Goal: Participate in discussion: Engage in conversation with other users on a specific topic

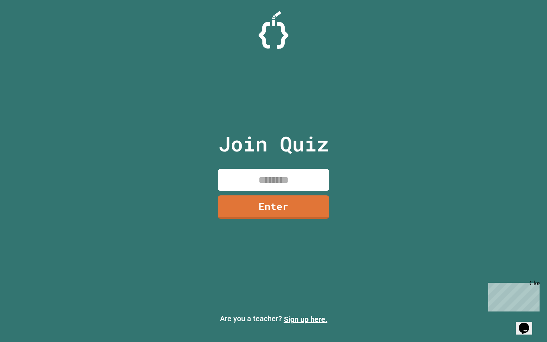
click at [258, 177] on input at bounding box center [273, 180] width 112 height 22
type input "********"
click at [261, 220] on div "Join Quiz ******** Enter" at bounding box center [273, 171] width 125 height 304
click at [262, 213] on link "Enter" at bounding box center [273, 206] width 110 height 23
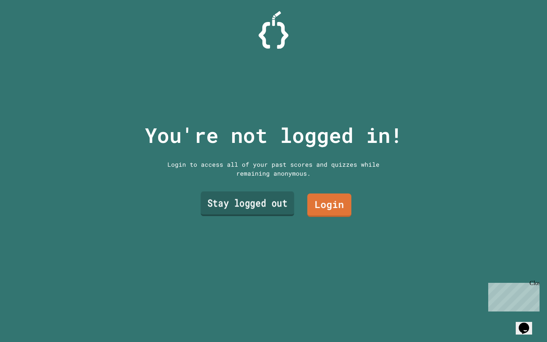
click at [282, 202] on link "Stay logged out" at bounding box center [246, 203] width 93 height 25
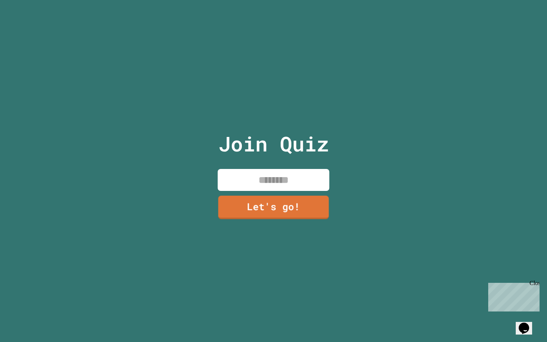
click at [282, 190] on div "Join Quiz Let's go!" at bounding box center [273, 171] width 125 height 342
type input "******"
click at [279, 206] on link "Let's go!" at bounding box center [273, 206] width 110 height 25
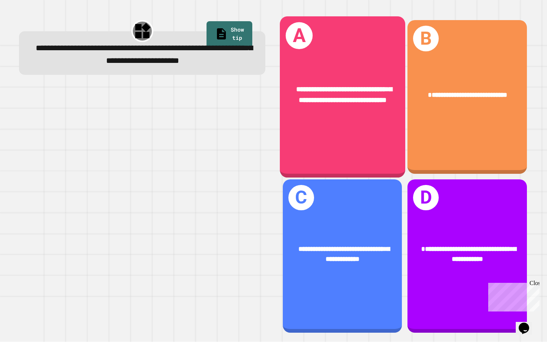
click at [336, 149] on div "**********" at bounding box center [342, 96] width 125 height 161
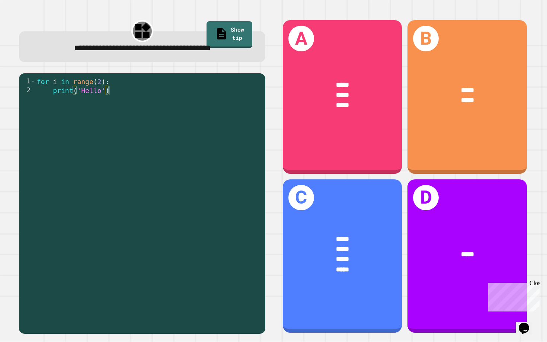
click at [144, 157] on div "for i in range ( 2 ) : print ( 'Hello' )" at bounding box center [148, 206] width 226 height 259
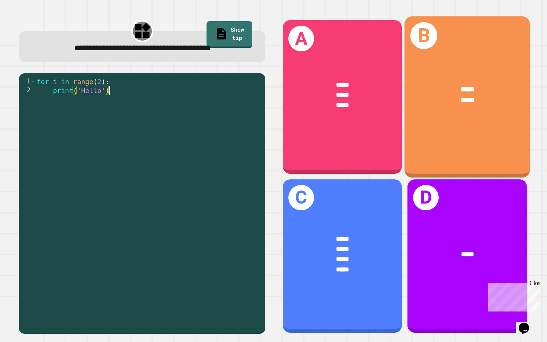
click at [442, 59] on div "B ***** *****" at bounding box center [466, 96] width 125 height 161
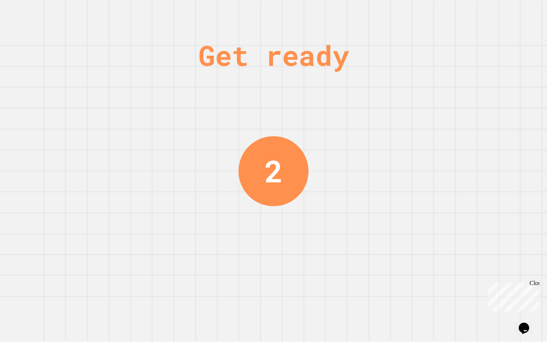
click at [233, 134] on div "Get ready 2" at bounding box center [273, 171] width 547 height 342
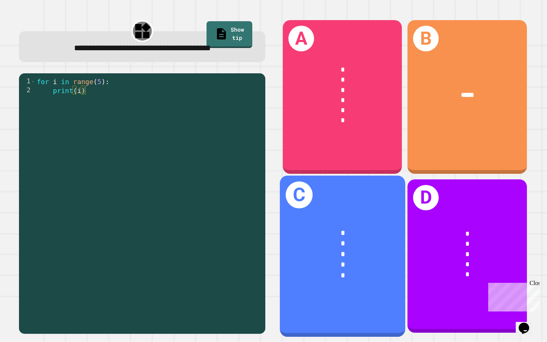
click at [414, 185] on h1 "D" at bounding box center [426, 198] width 26 height 26
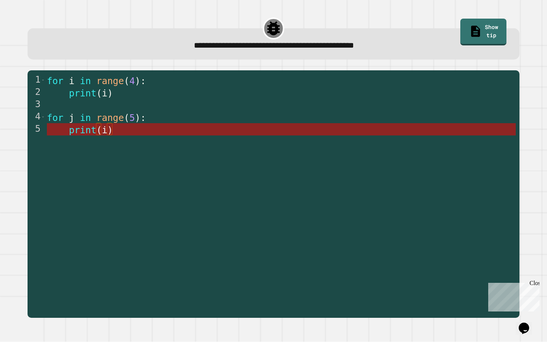
click at [98, 135] on span "(" at bounding box center [99, 130] width 6 height 11
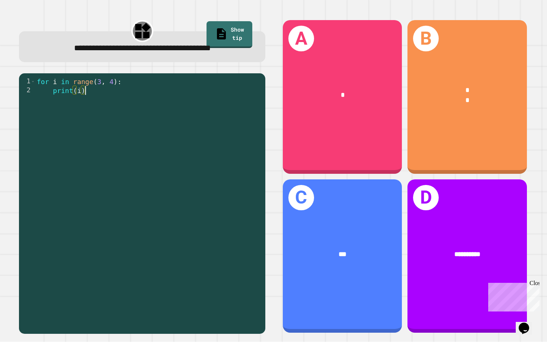
click at [167, 159] on div "for i in range ( 3 , 4 ) : print ( i )" at bounding box center [148, 206] width 226 height 259
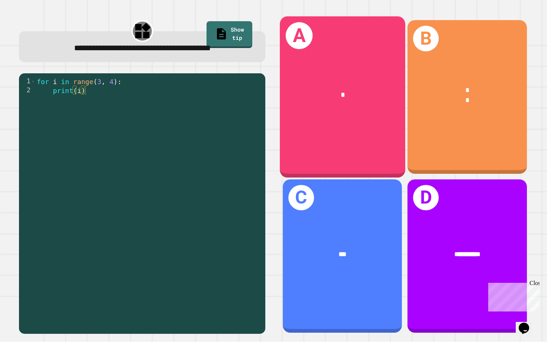
click at [336, 95] on div "*" at bounding box center [342, 95] width 97 height 11
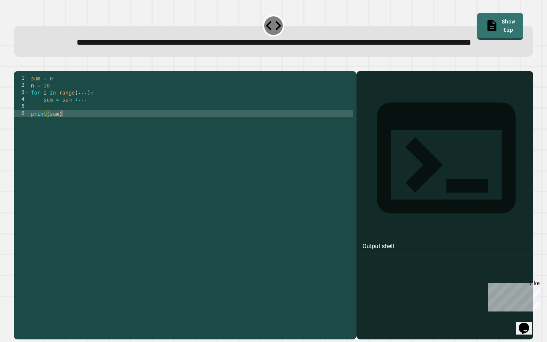
click at [69, 129] on div "sum = 0 n = 10 for i in range ( ... ) : sum = sum + ... print ( sum )" at bounding box center [190, 195] width 323 height 240
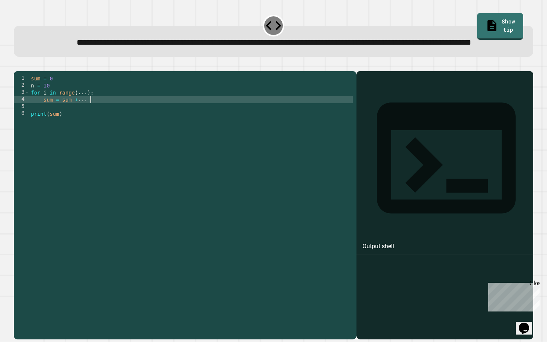
click at [94, 124] on div "sum = 0 n = 10 for i in range ( ... ) : sum = sum + ... print ( sum )" at bounding box center [190, 195] width 323 height 240
click at [85, 118] on div "sum = 0 n = 10 for i in range ( ... ) : sum = sum + n print ( sum )" at bounding box center [190, 195] width 323 height 240
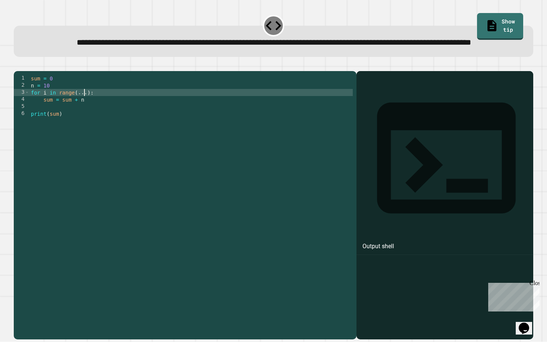
click at [85, 118] on div "sum = 0 n = 10 for i in range ( ... ) : sum = sum + n print ( sum )" at bounding box center [190, 195] width 323 height 240
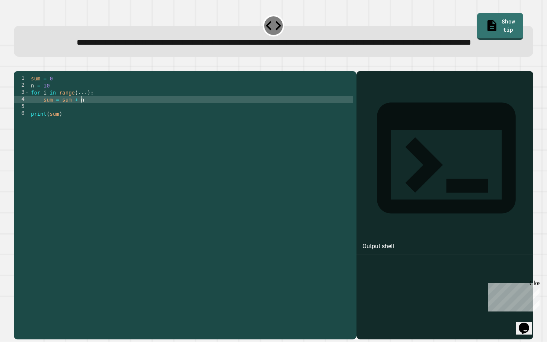
click at [81, 122] on div "sum = 0 n = 10 for i in range ( ... ) : sum = sum + n print ( sum )" at bounding box center [190, 195] width 323 height 240
click at [81, 120] on div "sum = 0 n = 10 for i in range ( ... ) : sum = sum + n print ( sum )" at bounding box center [190, 195] width 323 height 240
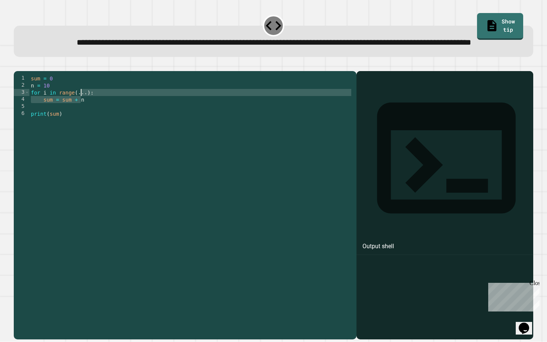
click at [82, 120] on div "sum = 0 n = 10 for i in range ( ... ) : sum = sum + n print ( sum )" at bounding box center [190, 195] width 323 height 240
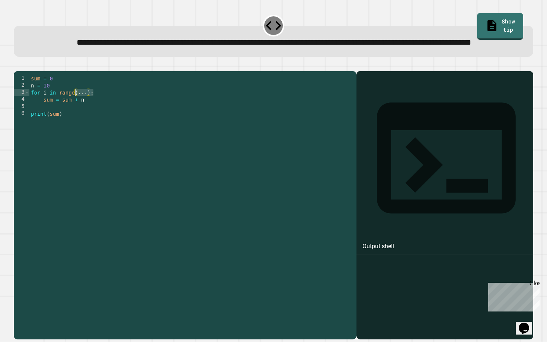
click at [82, 120] on div "sum = 0 n = 10 for i in range ( ... ) : sum = sum + n print ( sum )" at bounding box center [190, 195] width 323 height 240
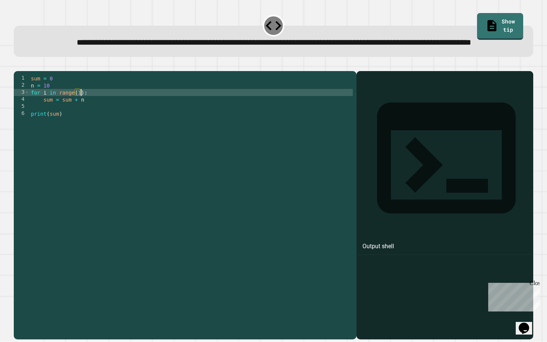
type textarea "**********"
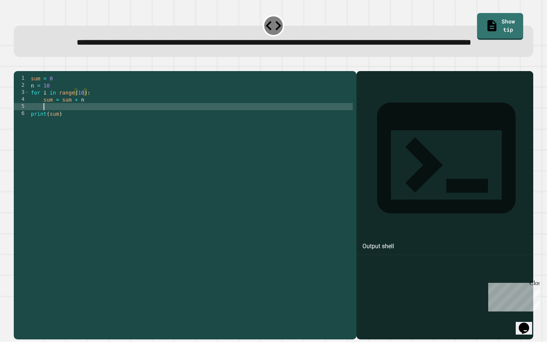
click at [82, 134] on div "sum = 0 n = 10 for i in range ( 10 ) : sum = sum + n print ( sum )" at bounding box center [190, 195] width 323 height 240
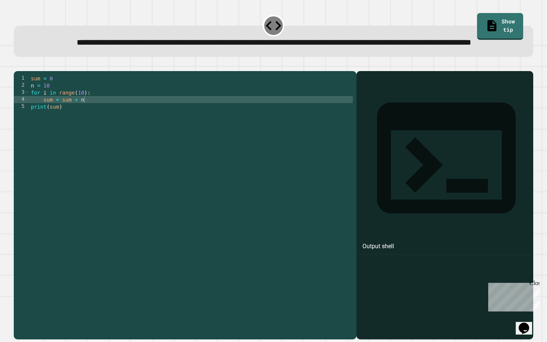
click at [17, 65] on icon "button" at bounding box center [17, 65] width 0 height 0
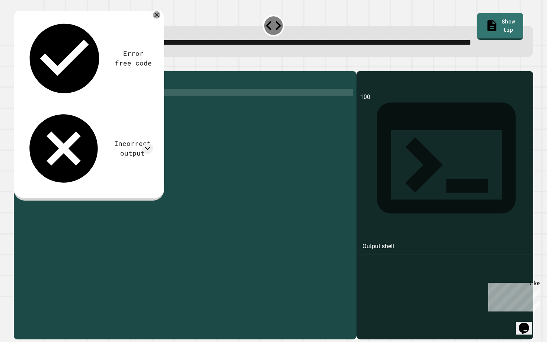
click at [83, 116] on div "sum = 0 n = 10 for i in range ( 10 ) : sum = sum + n print ( sum )" at bounding box center [190, 195] width 323 height 240
click at [32, 71] on div at bounding box center [273, 66] width 519 height 9
click at [25, 72] on icon "button" at bounding box center [22, 69] width 4 height 5
click at [158, 19] on div at bounding box center [156, 14] width 7 height 7
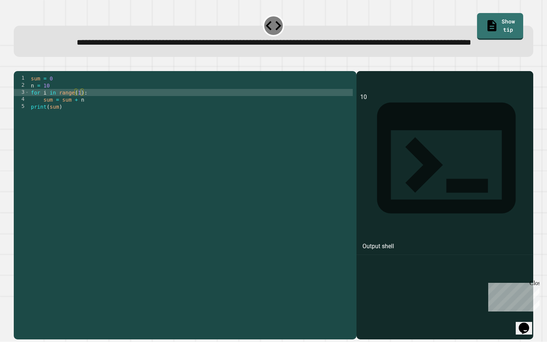
click at [88, 125] on div "sum = 0 n = 10 for i in range ( 1 ) : sum = sum + n print ( sum )" at bounding box center [190, 195] width 323 height 240
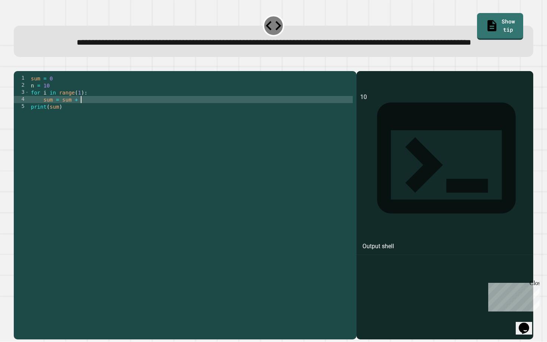
scroll to position [0, 3]
type textarea "**********"
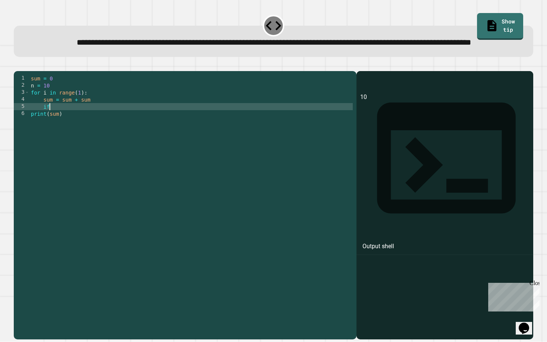
scroll to position [0, 1]
type textarea "*"
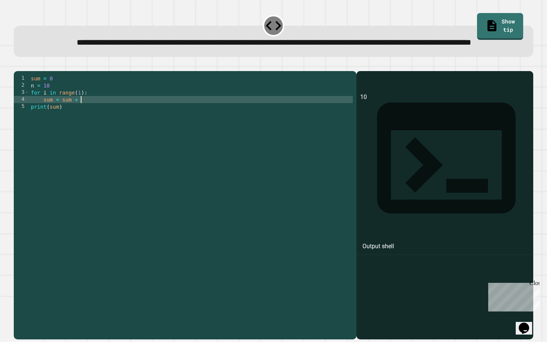
scroll to position [0, 3]
click at [17, 65] on icon "button" at bounding box center [17, 65] width 0 height 0
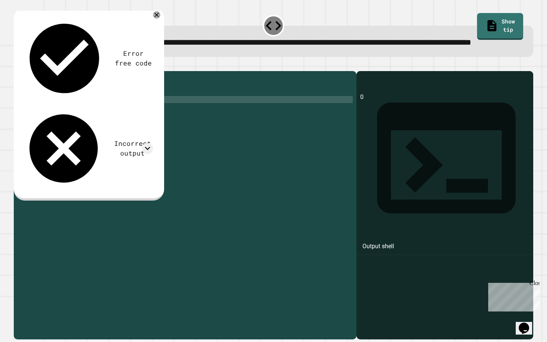
click at [99, 123] on div "sum = 0 n = 10 for i in range ( 1 ) : sum = sum + i print ( sum )" at bounding box center [190, 195] width 323 height 240
click at [156, 17] on icon at bounding box center [156, 14] width 5 height 5
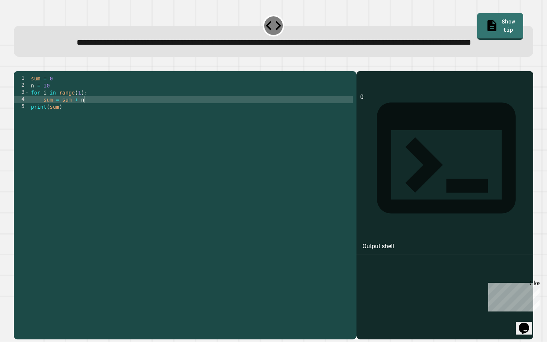
click at [96, 125] on div "sum = 0 n = 10 for i in range ( 1 ) : sum = sum + n print ( sum )" at bounding box center [190, 195] width 323 height 240
click at [79, 117] on div "sum = 0 n = 10 for i in range ( 1 ) : sum = sum + n print ( sum )" at bounding box center [190, 195] width 323 height 240
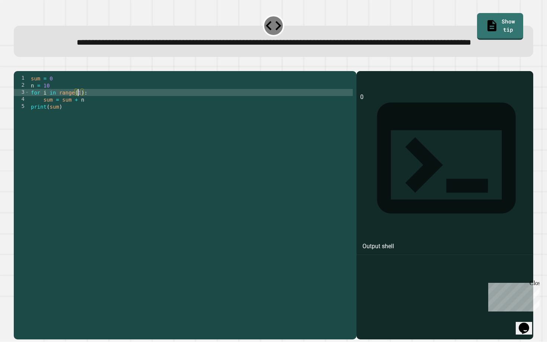
click at [89, 124] on div "sum = 0 n = 10 for i in range ( 1 ) : sum = sum + n print ( sum )" at bounding box center [190, 195] width 323 height 240
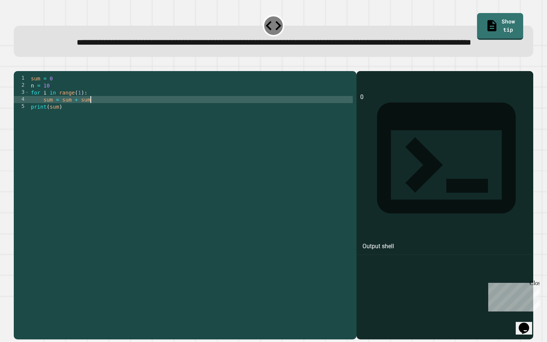
scroll to position [0, 4]
click at [17, 65] on icon "button" at bounding box center [17, 65] width 0 height 0
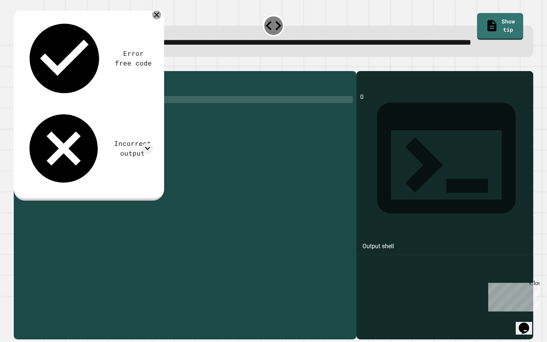
click at [157, 17] on icon at bounding box center [156, 14] width 5 height 5
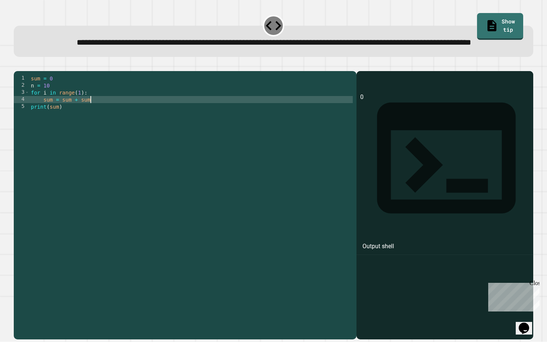
click at [102, 122] on div "sum = 0 n = 10 for i in range ( 1 ) : sum = sum + sum print ( sum )" at bounding box center [190, 195] width 323 height 240
click at [68, 129] on div "sum = 0 n = 10 for i in range ( 1 ) : sum = sum + n print ( sum )" at bounding box center [190, 195] width 323 height 240
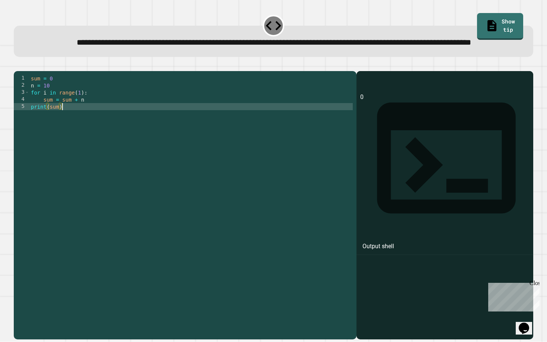
scroll to position [0, 2]
type textarea "**********"
click at [24, 72] on icon "button" at bounding box center [22, 69] width 4 height 5
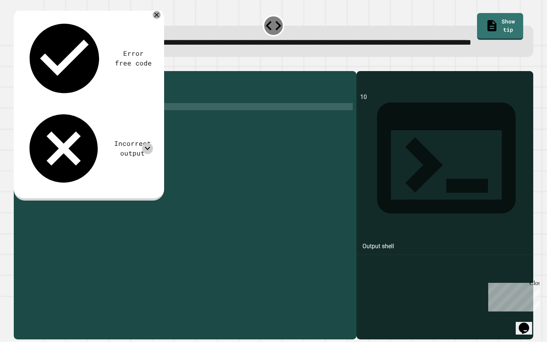
click at [152, 143] on div at bounding box center [147, 148] width 11 height 11
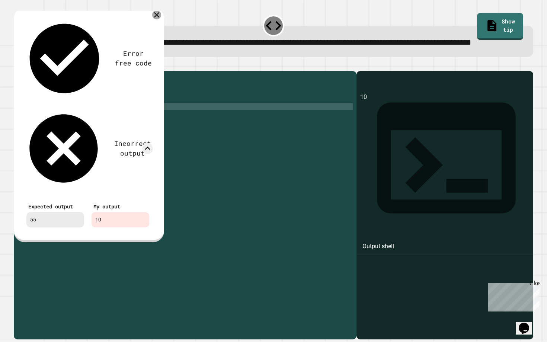
click at [157, 19] on icon at bounding box center [156, 14] width 9 height 9
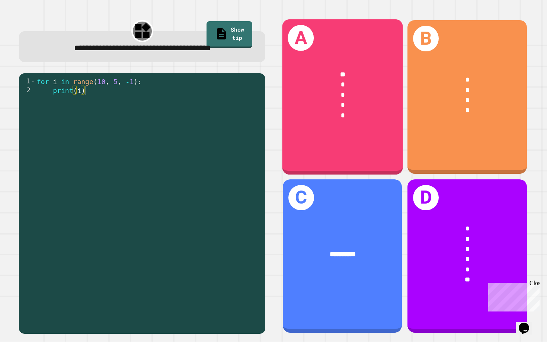
click at [310, 92] on div "*" at bounding box center [342, 95] width 93 height 10
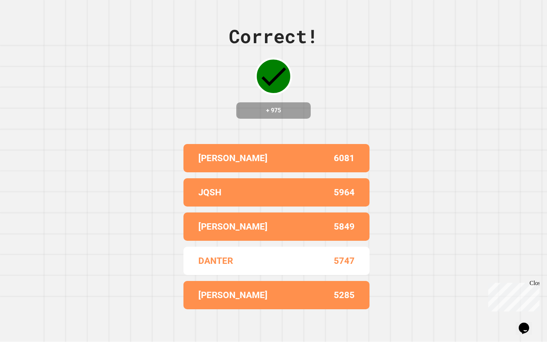
click at [328, 124] on div "Correct! + 975 [PERSON_NAME] 6081 JQSH 5964 [PERSON_NAME] 5849 [PERSON_NAME] 57…" at bounding box center [273, 171] width 547 height 342
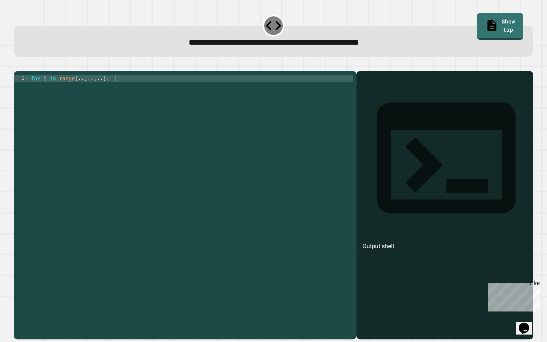
click at [139, 100] on div "for i in range ( .. , .. , .. ) :" at bounding box center [190, 202] width 323 height 254
click at [108, 90] on div "for i in range ( .. , .. , .. ) :" at bounding box center [190, 202] width 323 height 254
click at [83, 93] on div "for i in range ( .. , .. , .. ) :" at bounding box center [190, 202] width 323 height 254
click at [84, 91] on div "for i in range ( .. , .. , .. ) :" at bounding box center [190, 202] width 323 height 254
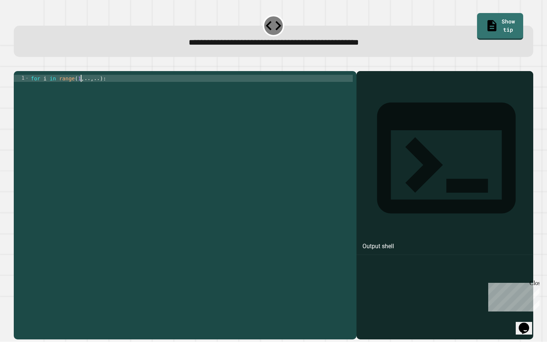
click at [96, 91] on div "for i in range ( 1 , .. , .. ) :" at bounding box center [190, 202] width 323 height 254
click at [80, 89] on div "for i in range ( 1 , .. , .. ) :" at bounding box center [190, 202] width 323 height 254
click at [96, 90] on div "for i in range ( 10 , .. , .. ) :" at bounding box center [190, 202] width 323 height 254
click at [106, 91] on div "for i in range ( 10 , 1 , .. ) :" at bounding box center [190, 202] width 323 height 254
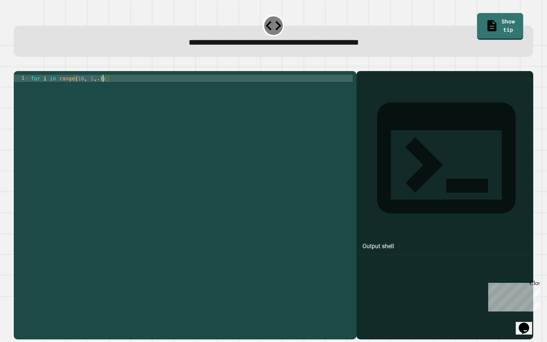
type textarea "**********"
click at [120, 91] on div "for i in range ( 10 , 1 , 1 ) :" at bounding box center [190, 202] width 323 height 254
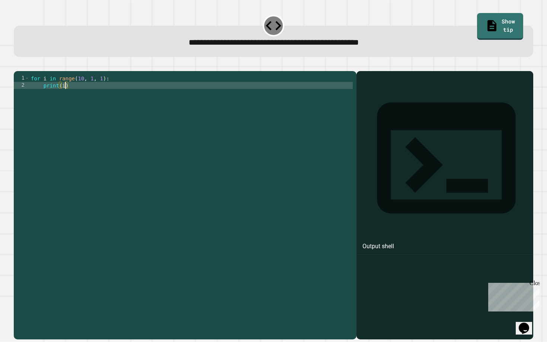
scroll to position [0, 2]
click at [39, 71] on div at bounding box center [273, 66] width 519 height 9
click at [32, 71] on div at bounding box center [273, 66] width 519 height 9
click at [17, 65] on button "button" at bounding box center [17, 65] width 0 height 0
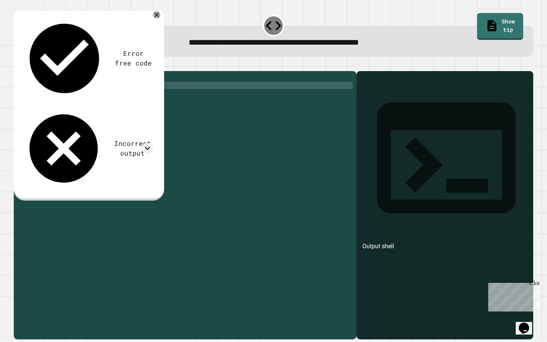
click at [143, 33] on div "Error free code Incorrect output" at bounding box center [88, 103] width 138 height 180
click at [143, 143] on icon at bounding box center [147, 148] width 11 height 11
click at [158, 15] on icon at bounding box center [156, 14] width 9 height 9
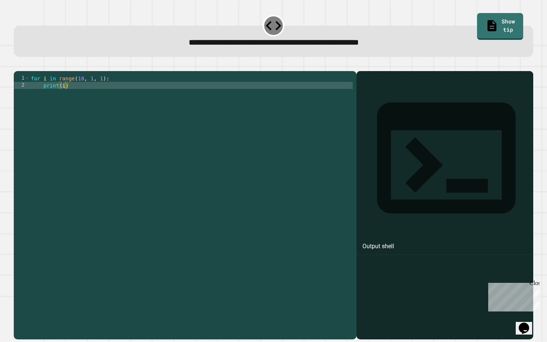
click at [90, 90] on div "for i in range ( 10 , 1 , 1 ) : print ( i )" at bounding box center [190, 202] width 323 height 254
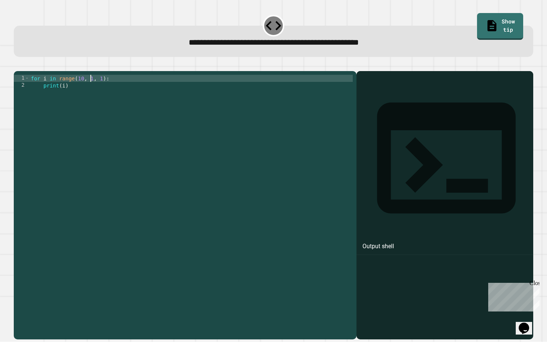
scroll to position [0, 4]
click at [17, 65] on icon "button" at bounding box center [17, 65] width 0 height 0
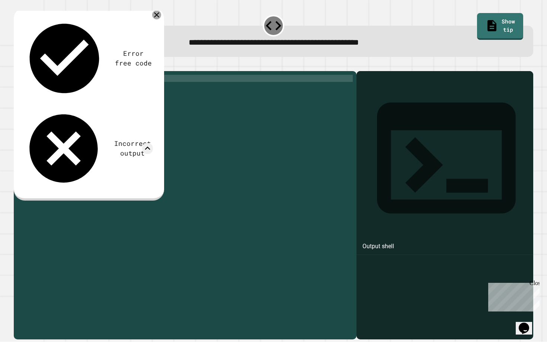
click at [155, 16] on icon at bounding box center [156, 14] width 5 height 5
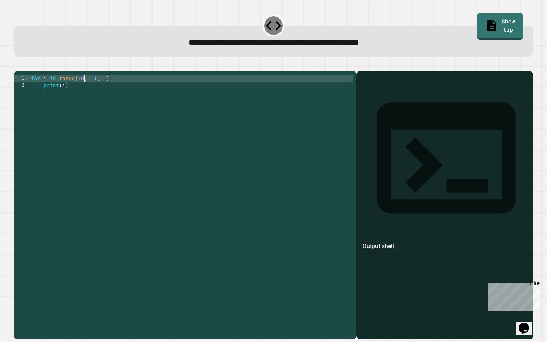
click at [83, 87] on div "for i in range ( 10 , - 1 , 1 ) : print ( i )" at bounding box center [190, 202] width 323 height 254
click at [17, 65] on icon "button" at bounding box center [17, 65] width 0 height 0
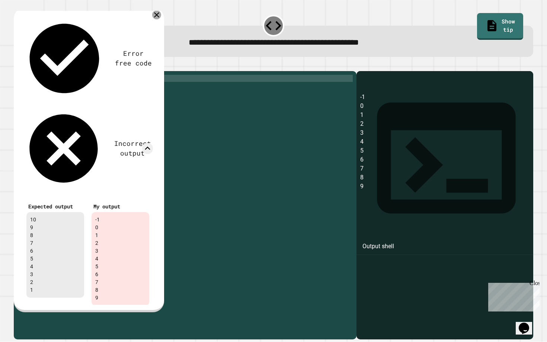
click at [157, 14] on icon at bounding box center [156, 14] width 9 height 9
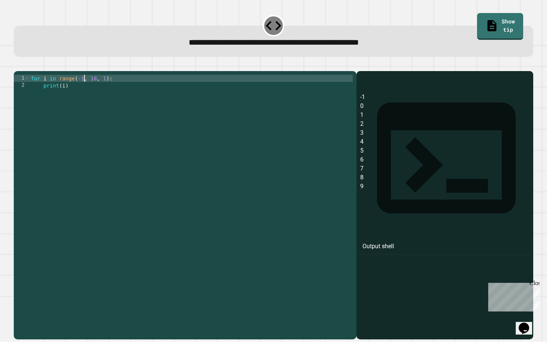
click at [83, 89] on div "for i in range ( - 1 , 10 , 1 ) : print ( i )" at bounding box center [190, 202] width 323 height 254
click at [97, 90] on div "for i in range ( 10 , 10 , 1 ) : print ( i )" at bounding box center [190, 202] width 323 height 254
click at [17, 65] on icon "button" at bounding box center [17, 65] width 0 height 0
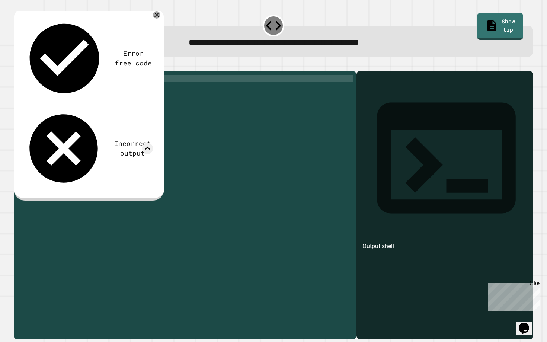
click at [81, 88] on div "for i in range ( 10 , - 1 , 1 ) : print ( i )" at bounding box center [190, 202] width 323 height 254
click at [17, 65] on icon "button" at bounding box center [17, 65] width 0 height 0
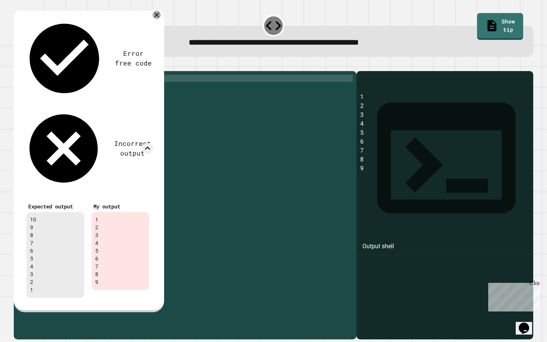
click at [158, 19] on div at bounding box center [157, 15] width 8 height 8
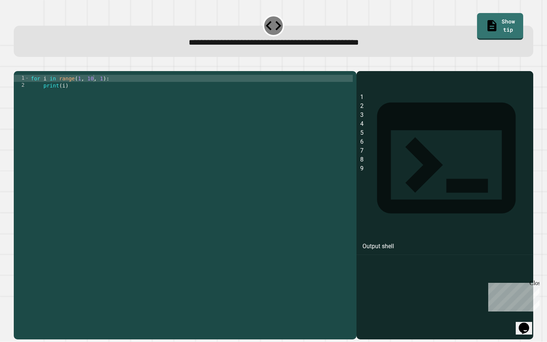
click at [93, 89] on div "for i in range ( 1 , 10 , 1 ) : print ( i )" at bounding box center [190, 202] width 323 height 254
click at [33, 67] on div at bounding box center [273, 66] width 519 height 9
click at [17, 65] on icon "button" at bounding box center [17, 65] width 0 height 0
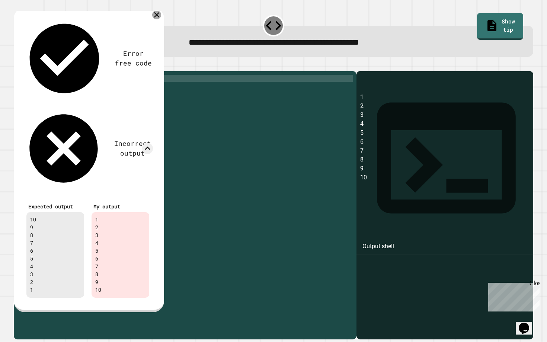
click at [159, 16] on icon at bounding box center [156, 14] width 9 height 9
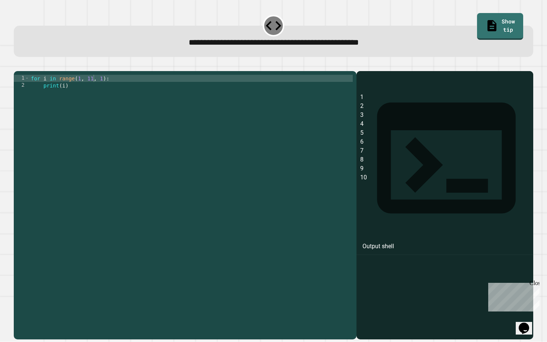
click at [87, 90] on div "for i in range ( 1 , 11 , 1 ) : print ( i )" at bounding box center [190, 202] width 323 height 254
click at [25, 71] on icon "button" at bounding box center [22, 69] width 4 height 5
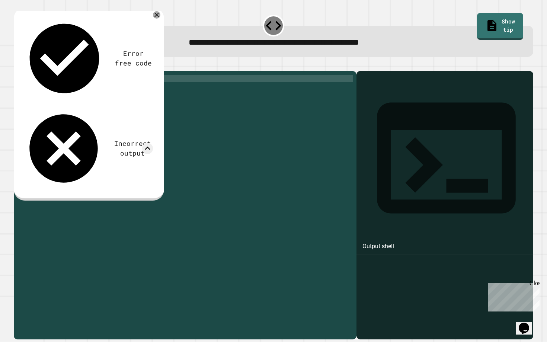
click at [77, 88] on div "for i in range ( 1 , - 11 , 1 ) : print ( i )" at bounding box center [190, 202] width 323 height 254
click at [90, 90] on div "for i in range ( 1 , - 11 , 1 ) : print ( i )" at bounding box center [190, 202] width 323 height 254
click at [98, 88] on div "for i in range ( 1 , 11 , 1 ) : print ( i )" at bounding box center [190, 202] width 323 height 254
click at [17, 65] on icon "button" at bounding box center [17, 65] width 0 height 0
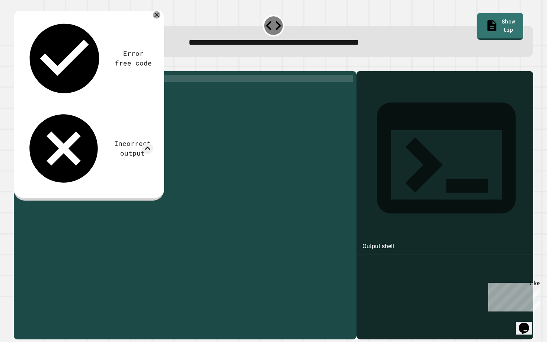
click at [103, 89] on div "for i in range ( 1 , 11 , - 1 ) : print ( i )" at bounding box center [190, 202] width 323 height 254
click at [78, 91] on div "for i in range ( 1 , 11 , 1 ) : print ( i )" at bounding box center [190, 202] width 323 height 254
click at [17, 65] on button "button" at bounding box center [17, 65] width 0 height 0
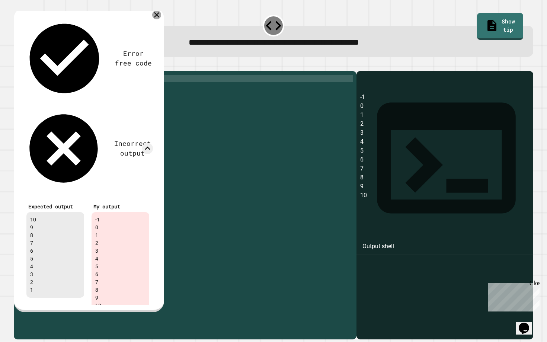
click at [158, 16] on icon at bounding box center [156, 14] width 9 height 9
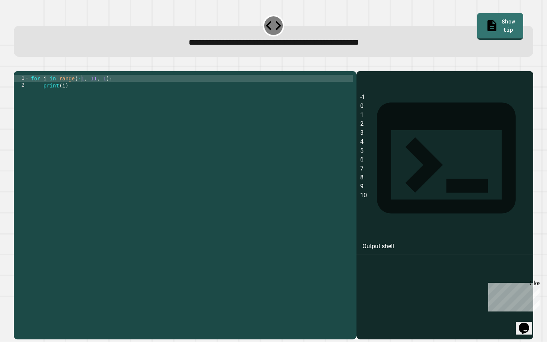
click at [83, 87] on div "for i in range ( - 1 , 11 , 1 ) : print ( i )" at bounding box center [190, 202] width 323 height 254
click at [95, 90] on div "for i in range ( 11 , 11 , 1 ) : print ( i )" at bounding box center [190, 202] width 323 height 254
type textarea "**********"
click at [17, 65] on icon "button" at bounding box center [17, 65] width 0 height 0
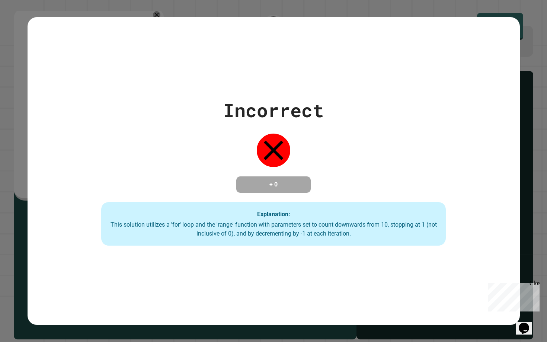
click at [11, 61] on div "Incorrect + 0 Explanation: This solution utilizes a 'for' loop and the 'range' …" at bounding box center [273, 171] width 547 height 342
